Goal: Check status: Check status

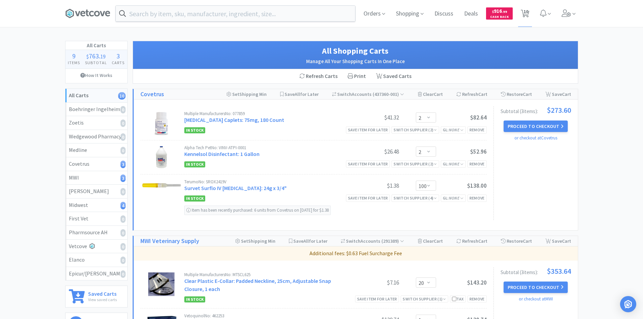
select select "2"
select select "100"
select select "20"
select select "1"
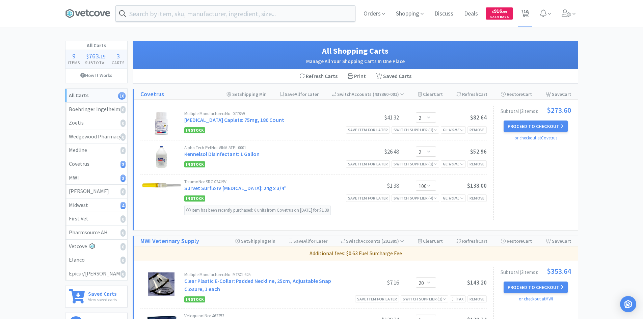
select select "10"
select select "2"
select select "20"
select select "6"
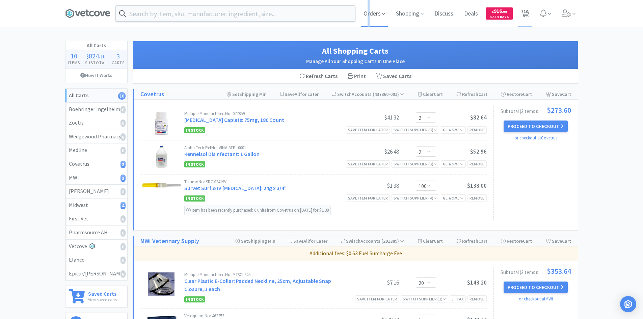
click at [368, 16] on span "Orders" at bounding box center [374, 13] width 27 height 27
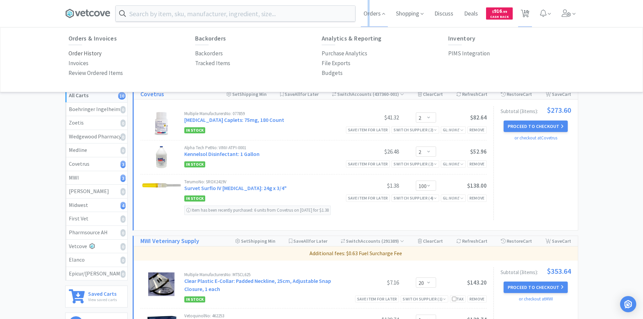
click at [86, 54] on p "Order History" at bounding box center [84, 53] width 33 height 9
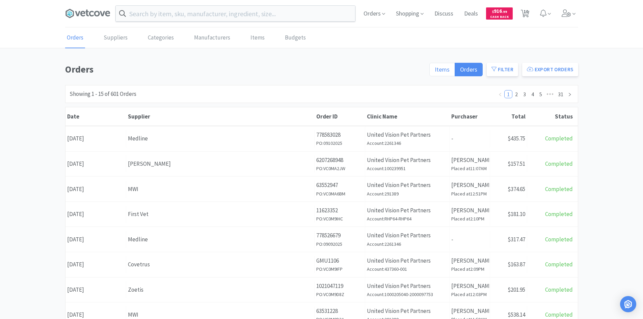
click at [434, 72] on label "Items" at bounding box center [442, 69] width 26 height 13
click at [435, 72] on input "Items" at bounding box center [435, 72] width 0 height 0
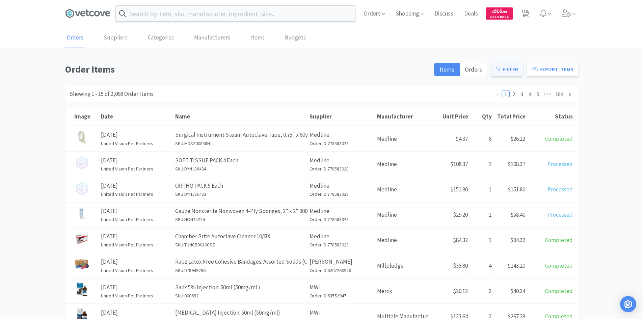
click at [523, 70] on button "Filter" at bounding box center [506, 69] width 31 height 13
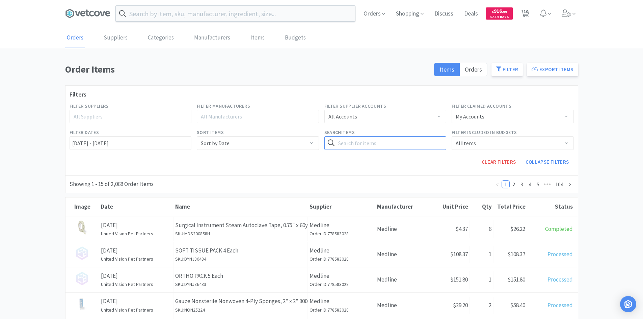
click at [364, 139] on input "text" at bounding box center [385, 142] width 122 height 13
type input "calcium"
click at [418, 136] on button "Search" at bounding box center [432, 142] width 28 height 13
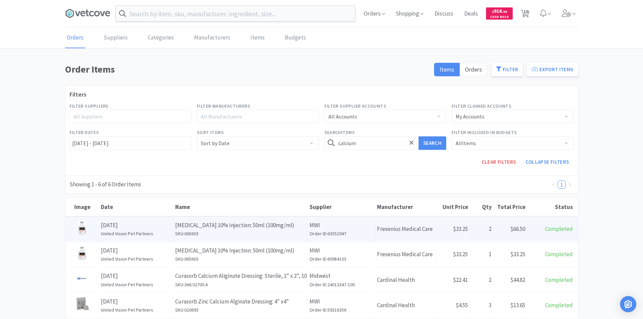
click at [547, 236] on div "Status Completed" at bounding box center [552, 228] width 51 height 17
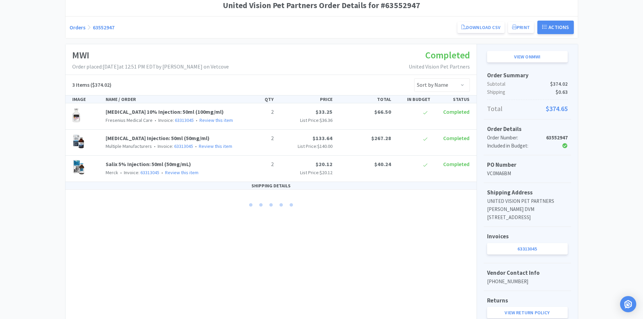
scroll to position [67, 0]
